Goal: Check status: Check status

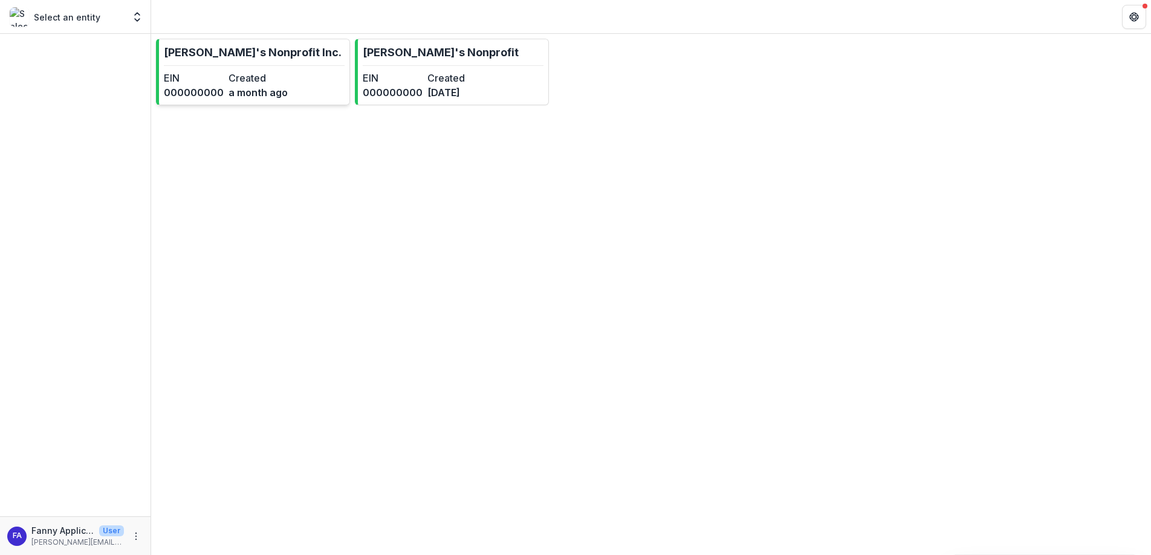
click at [316, 75] on link "[PERSON_NAME]'s Nonprofit Inc. EIN 000000000 Created a month ago" at bounding box center [253, 72] width 194 height 67
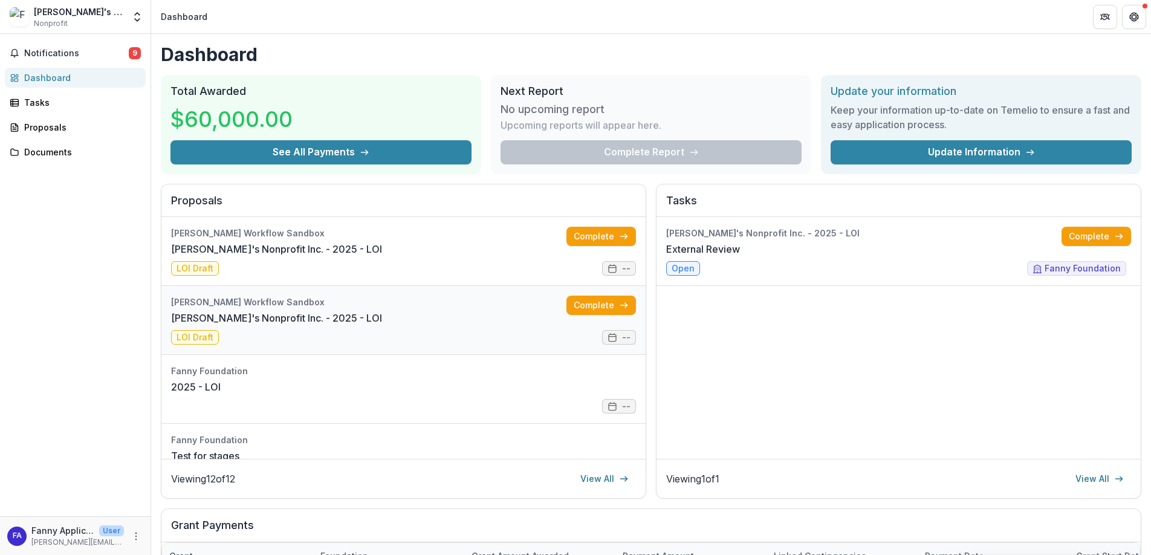
scroll to position [93, 0]
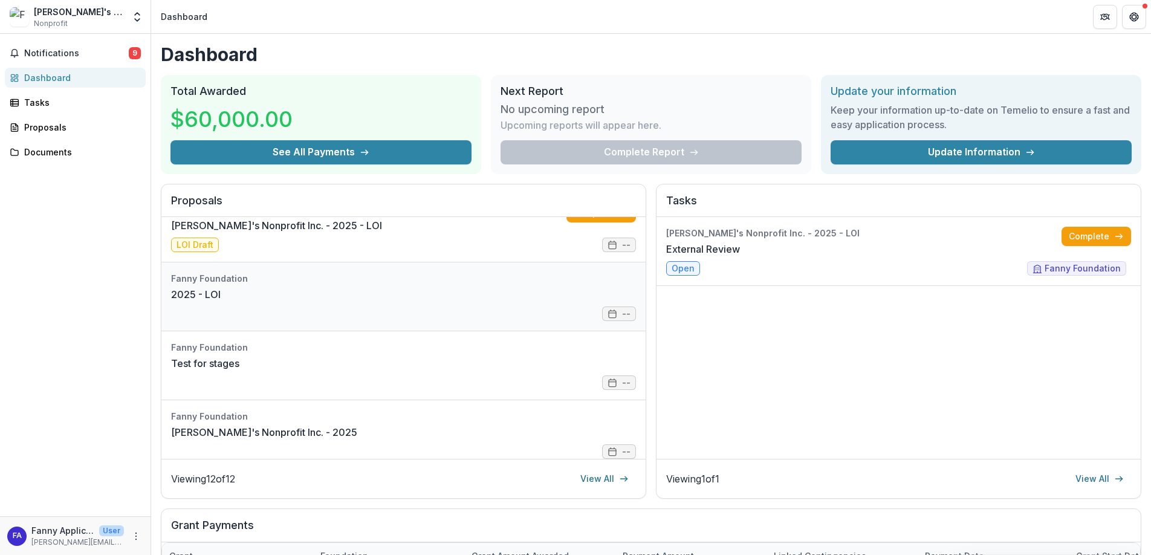
click at [221, 290] on link "2025 - LOI" at bounding box center [196, 294] width 50 height 15
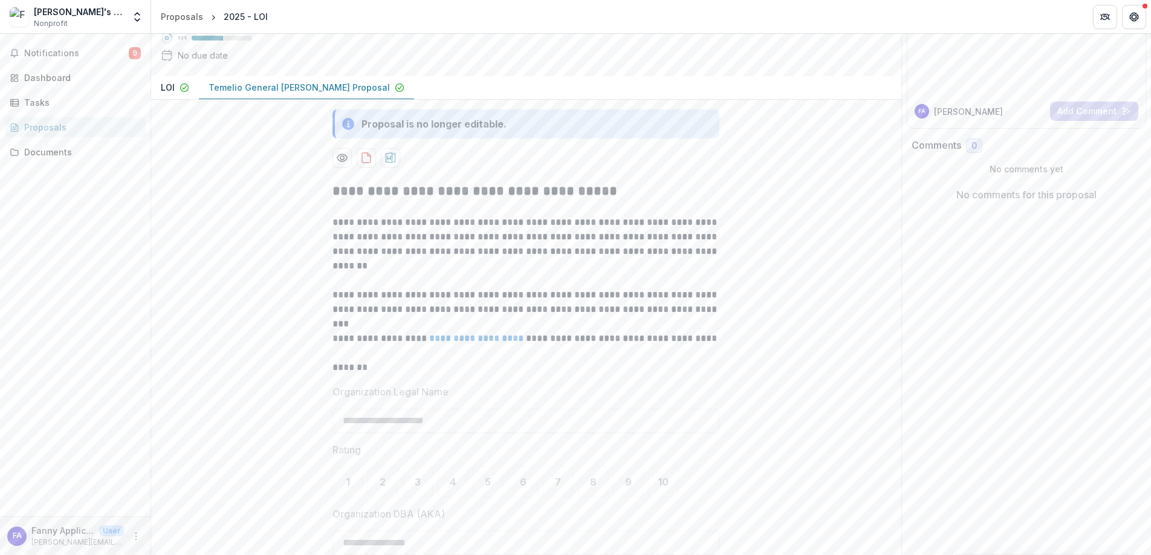
scroll to position [111, 0]
click at [72, 159] on link "Documents" at bounding box center [75, 152] width 141 height 20
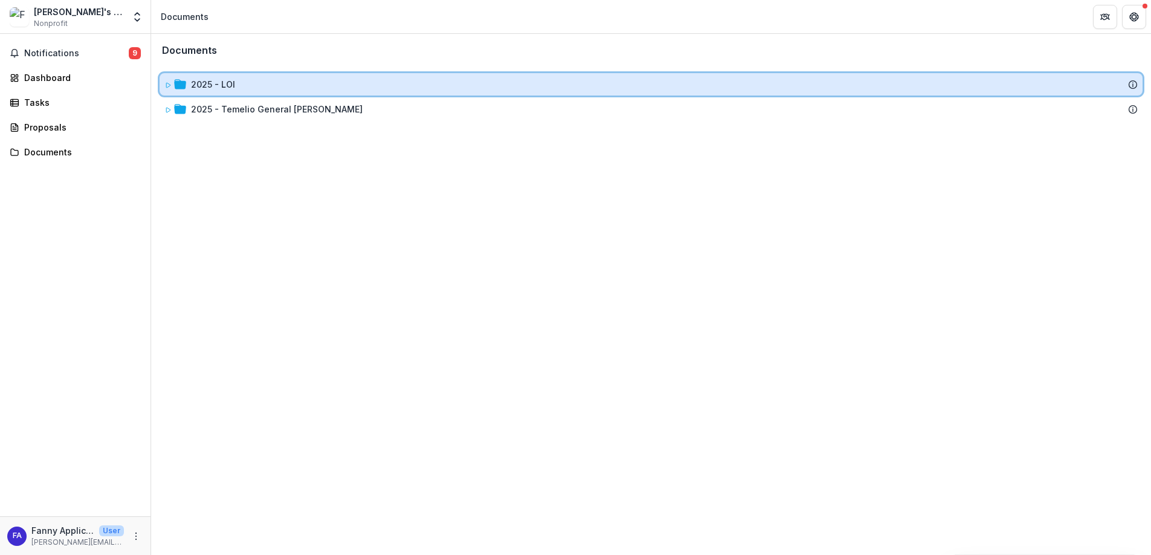
click at [246, 88] on div "2025 - LOI" at bounding box center [664, 84] width 947 height 13
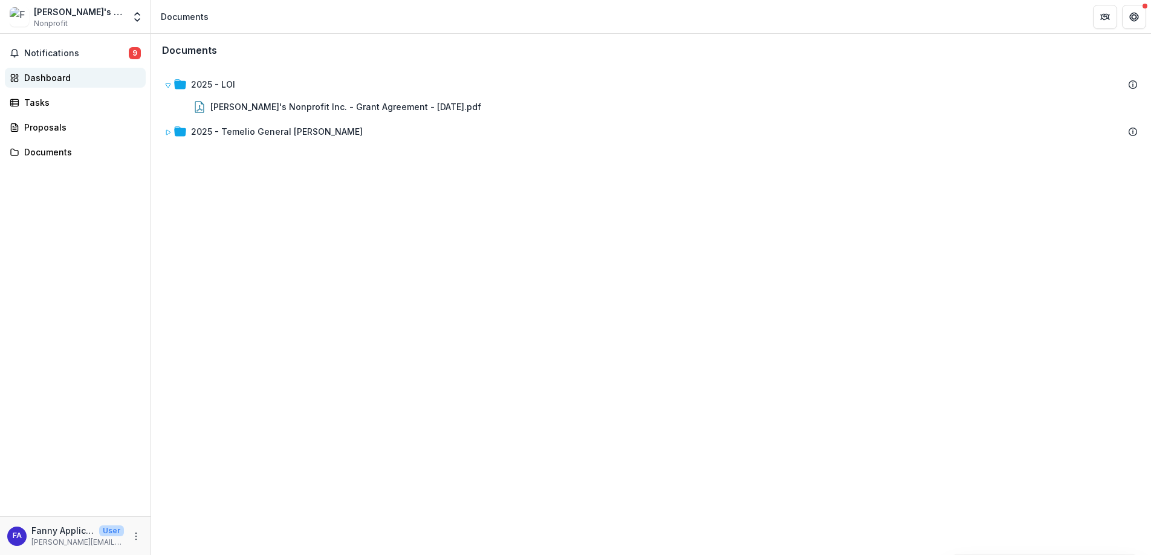
click at [68, 79] on div "Dashboard" at bounding box center [80, 77] width 112 height 13
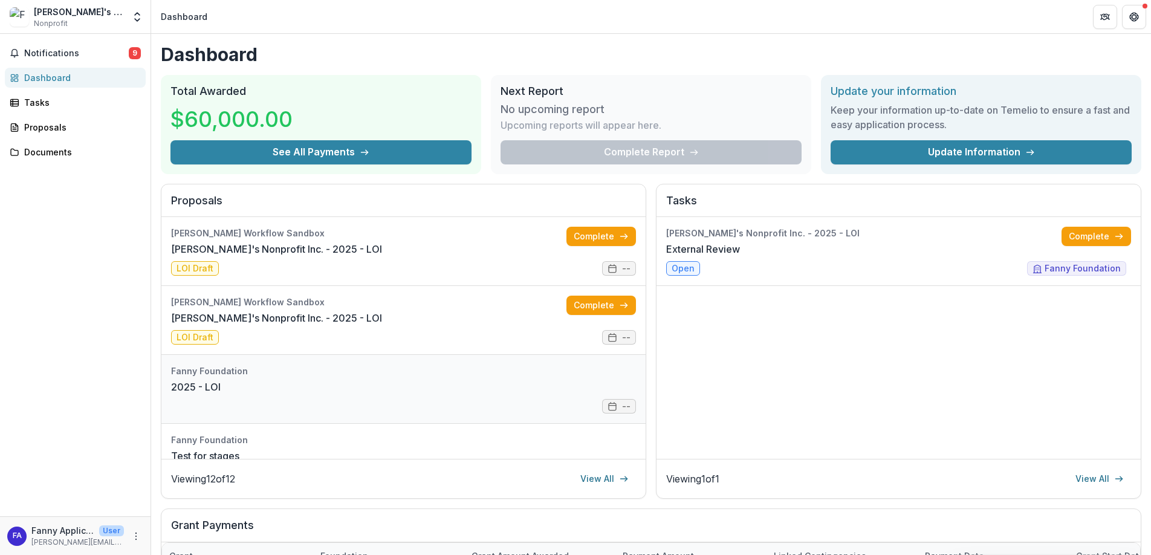
click at [221, 391] on link "2025 - LOI" at bounding box center [196, 387] width 50 height 15
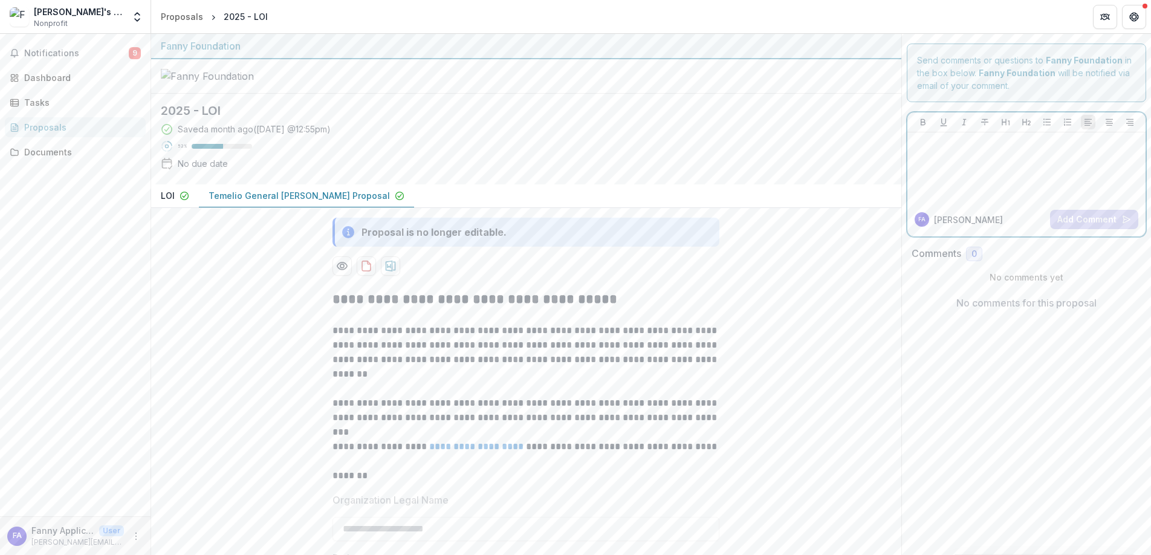
click at [1000, 168] on div at bounding box center [1027, 167] width 229 height 60
click at [185, 201] on icon "button" at bounding box center [185, 196] width 10 height 10
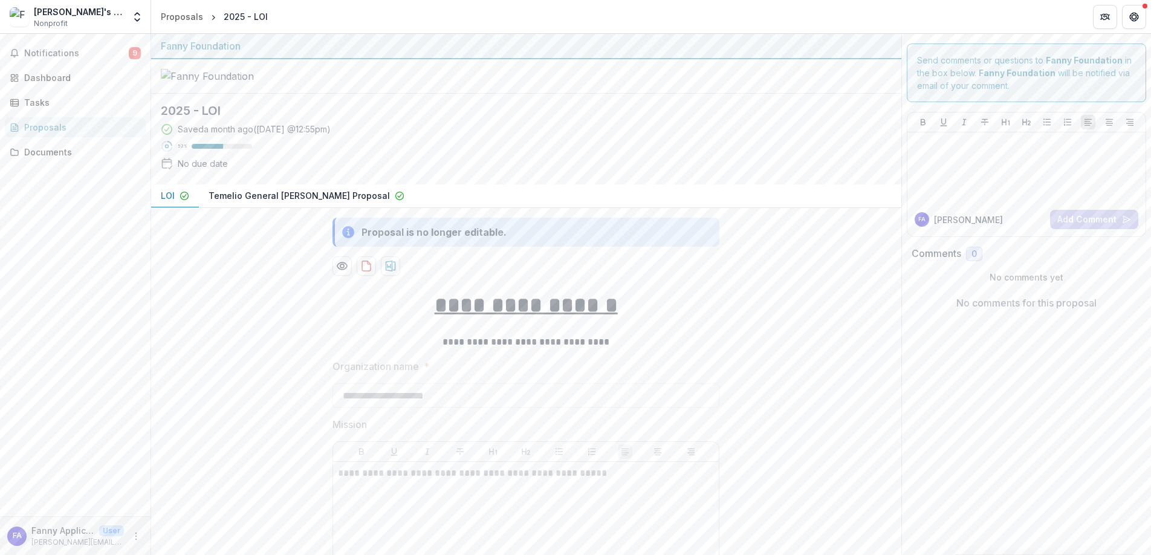
click at [324, 202] on p "Temelio General [PERSON_NAME] Proposal" at bounding box center [299, 195] width 181 height 13
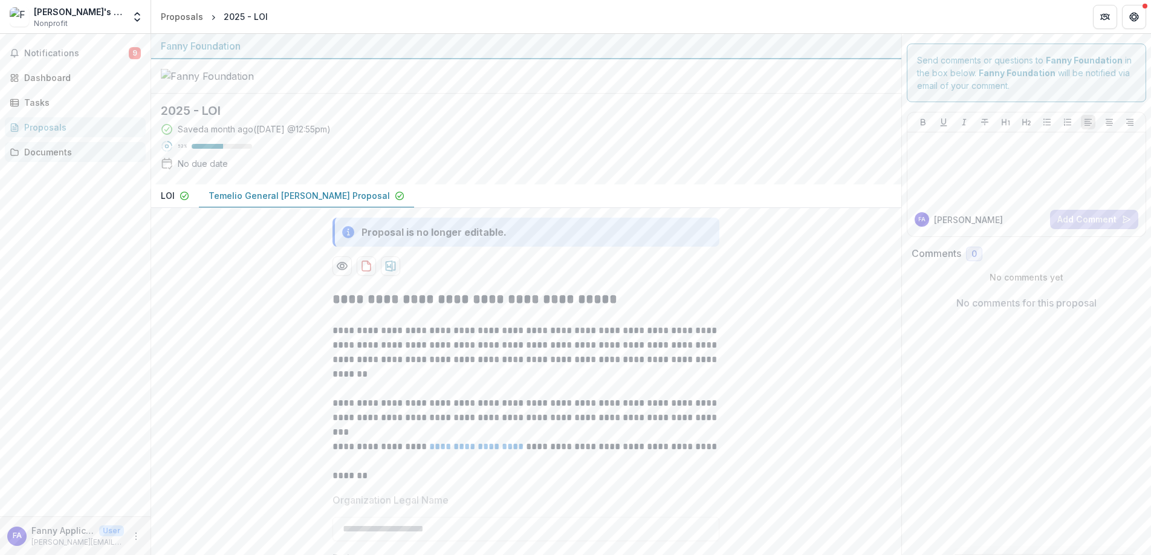
click at [68, 151] on div "Documents" at bounding box center [80, 152] width 112 height 13
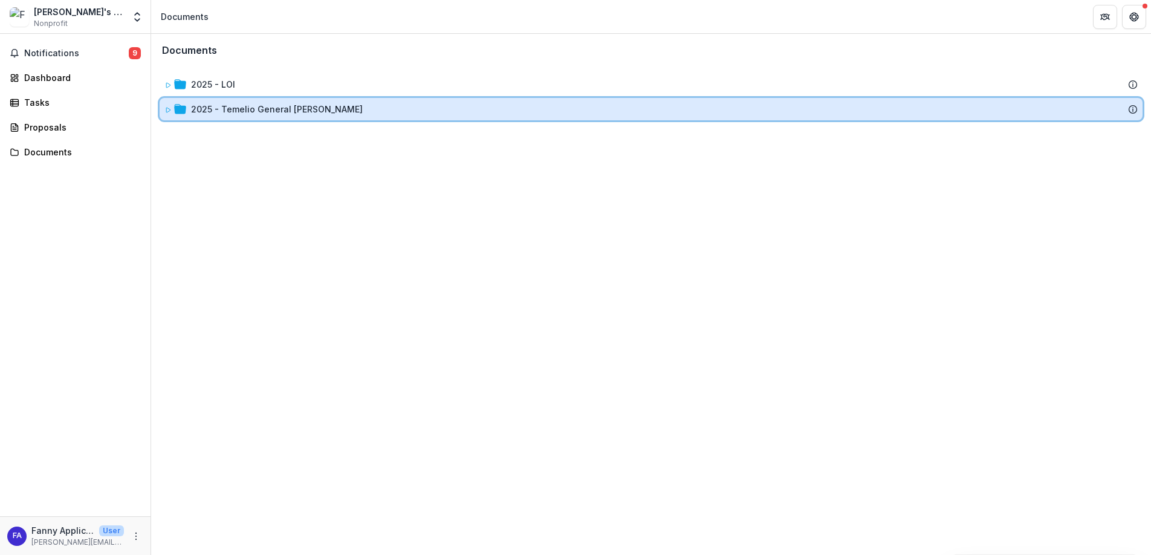
click at [285, 102] on div "2025 - Temelio General [PERSON_NAME]" at bounding box center [651, 109] width 983 height 22
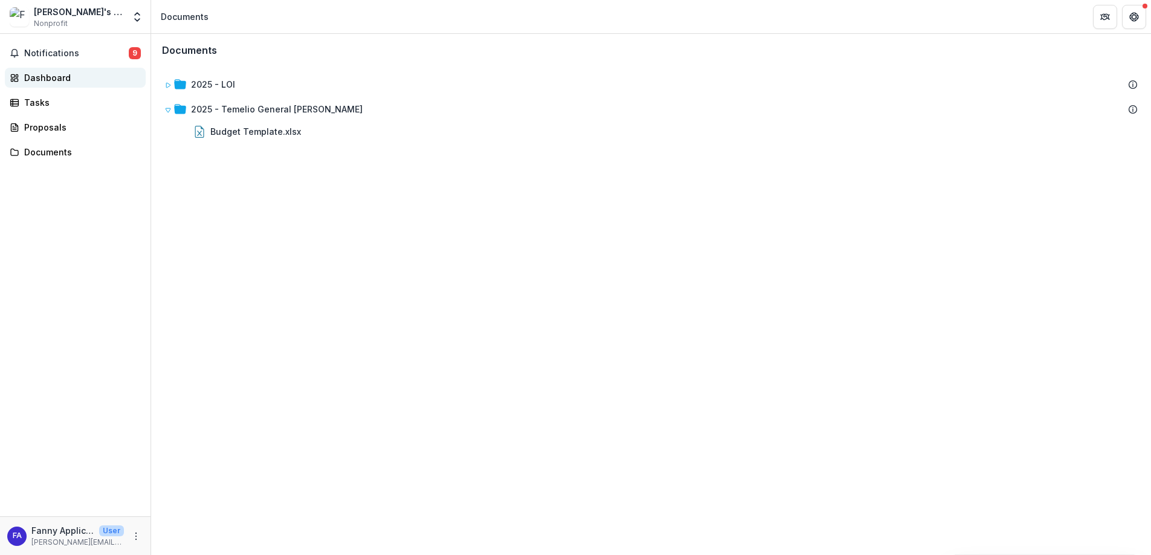
click at [72, 79] on div "Dashboard" at bounding box center [80, 77] width 112 height 13
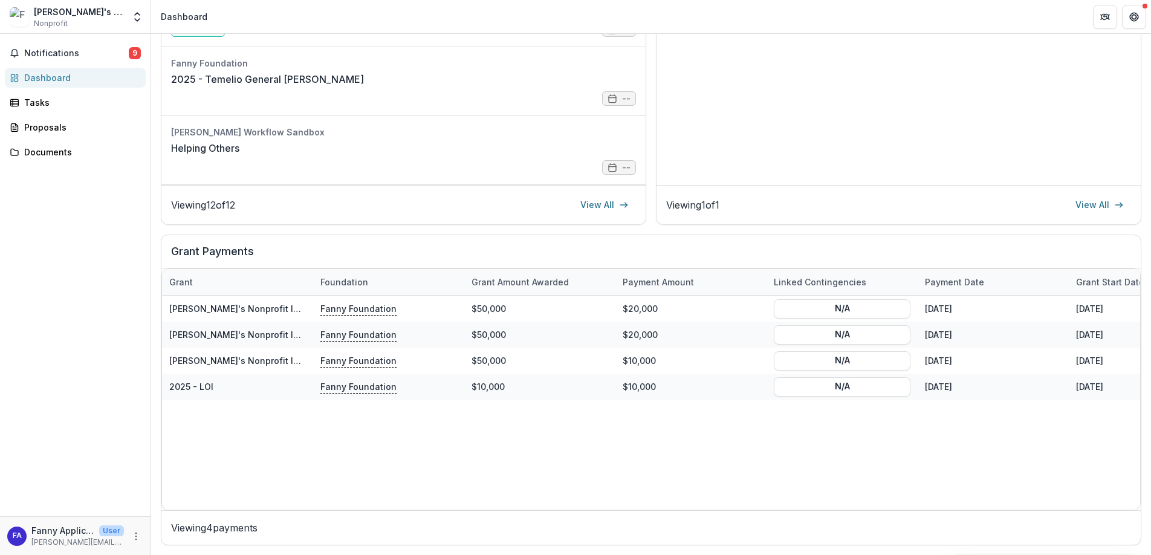
scroll to position [585, 0]
